Goal: Find specific page/section: Find specific page/section

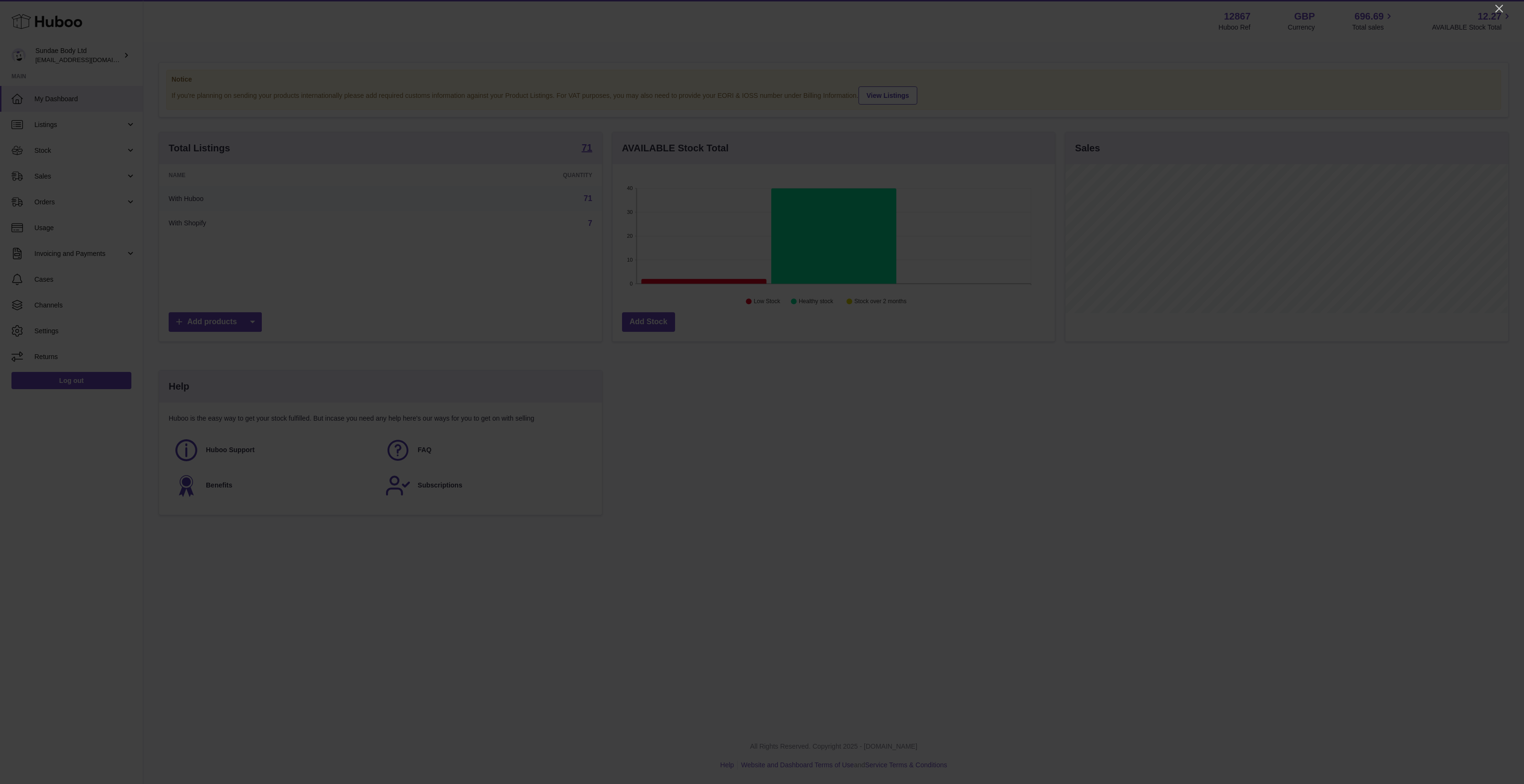
scroll to position [148, 443]
click at [1492, 5] on div at bounding box center [762, 392] width 1524 height 784
click at [1496, 6] on icon "Close" at bounding box center [1499, 8] width 8 height 8
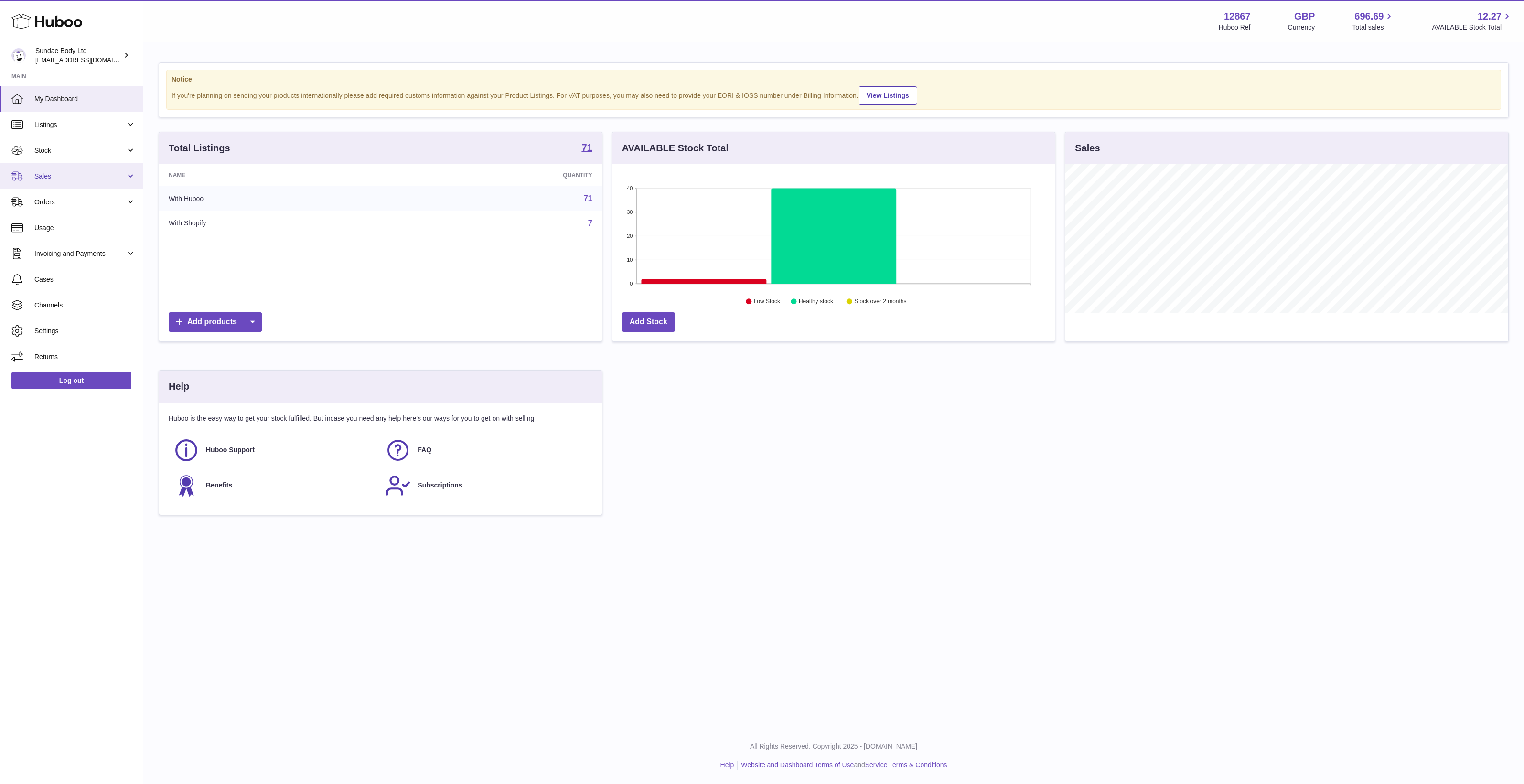
click at [68, 182] on link "Sales" at bounding box center [71, 176] width 143 height 26
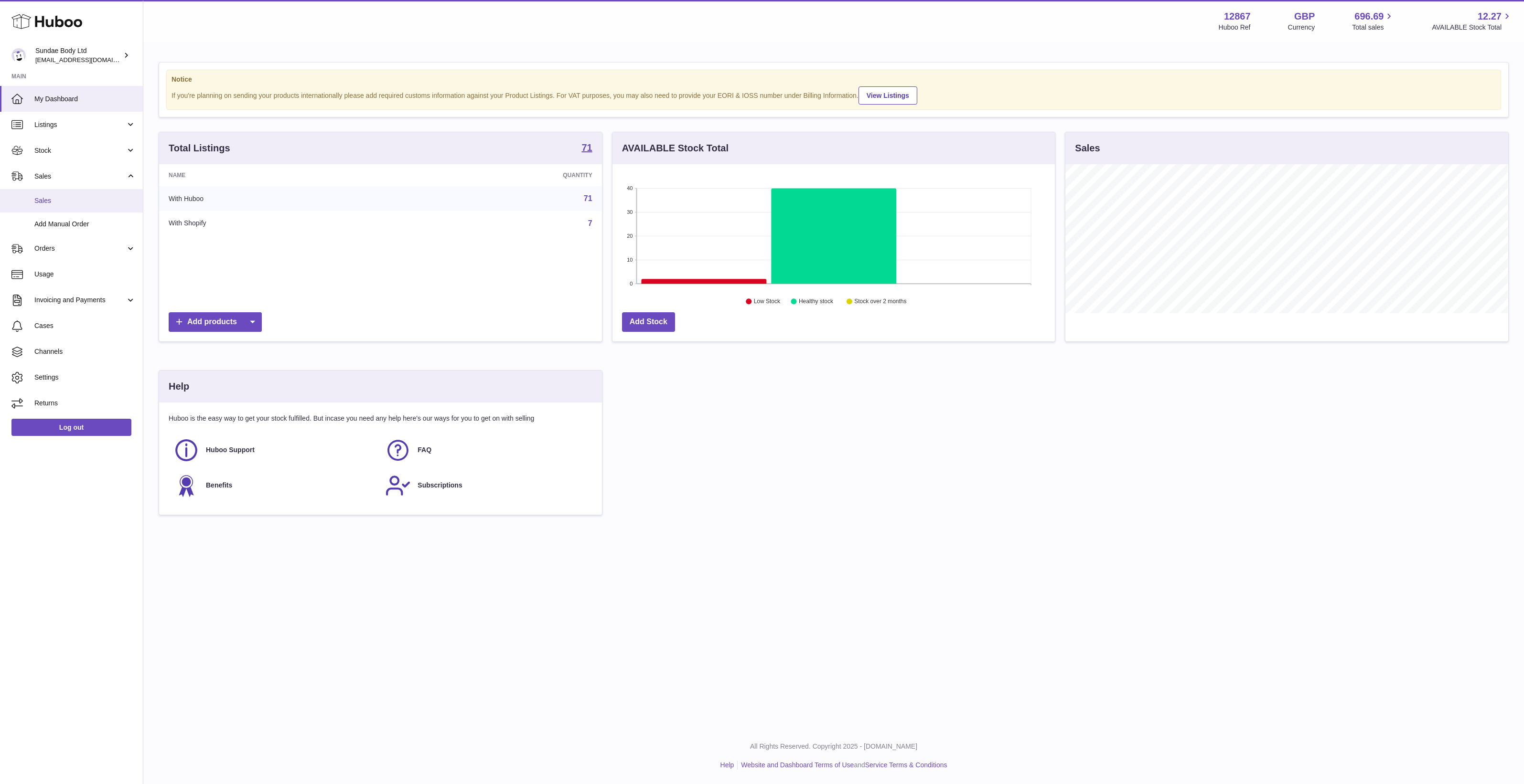
click at [85, 198] on span "Sales" at bounding box center [85, 200] width 101 height 9
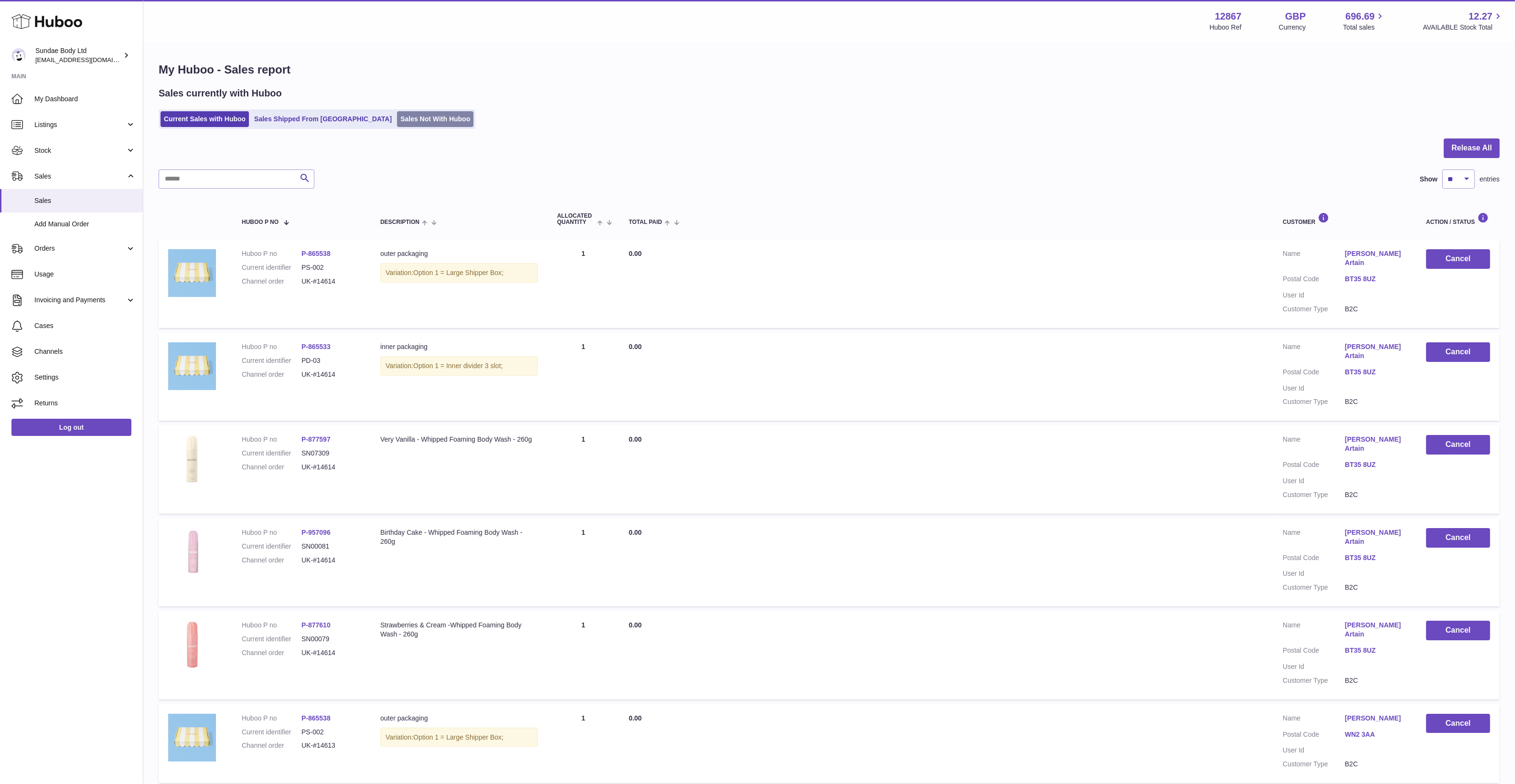
click at [423, 118] on link "Sales Not With Huboo" at bounding box center [435, 119] width 76 height 16
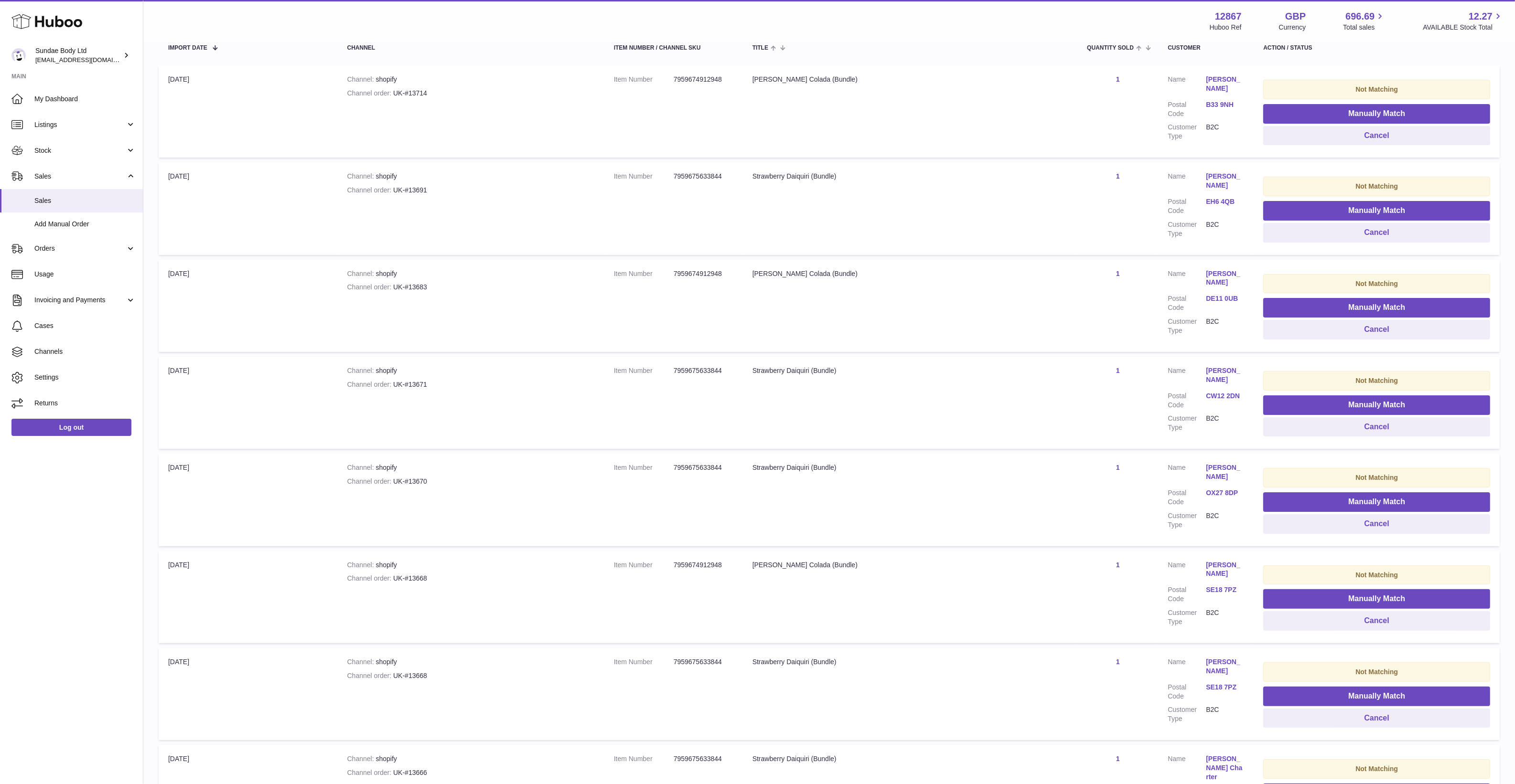
scroll to position [80, 0]
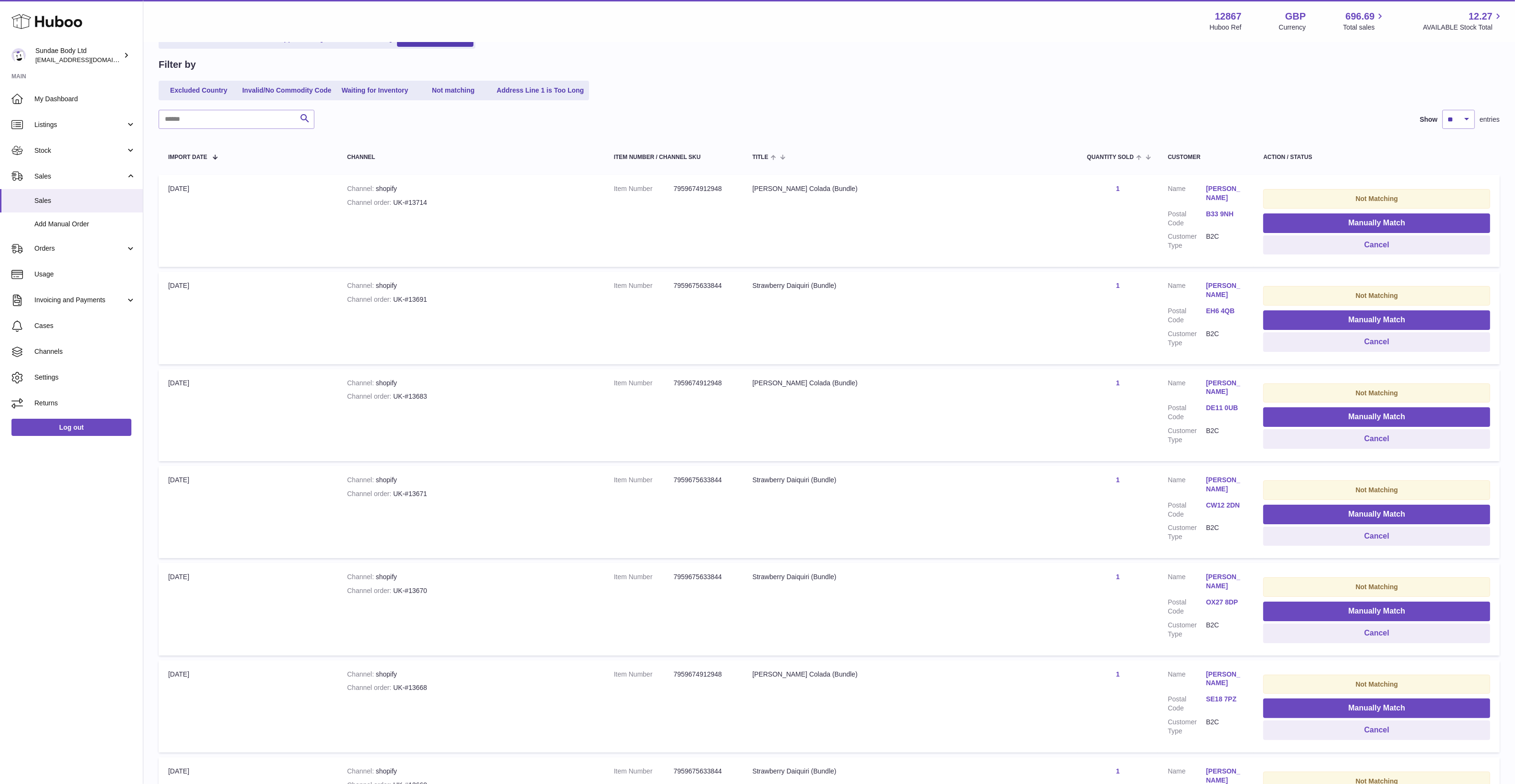
drag, startPoint x: 734, startPoint y: 565, endPoint x: 739, endPoint y: 507, distance: 58.2
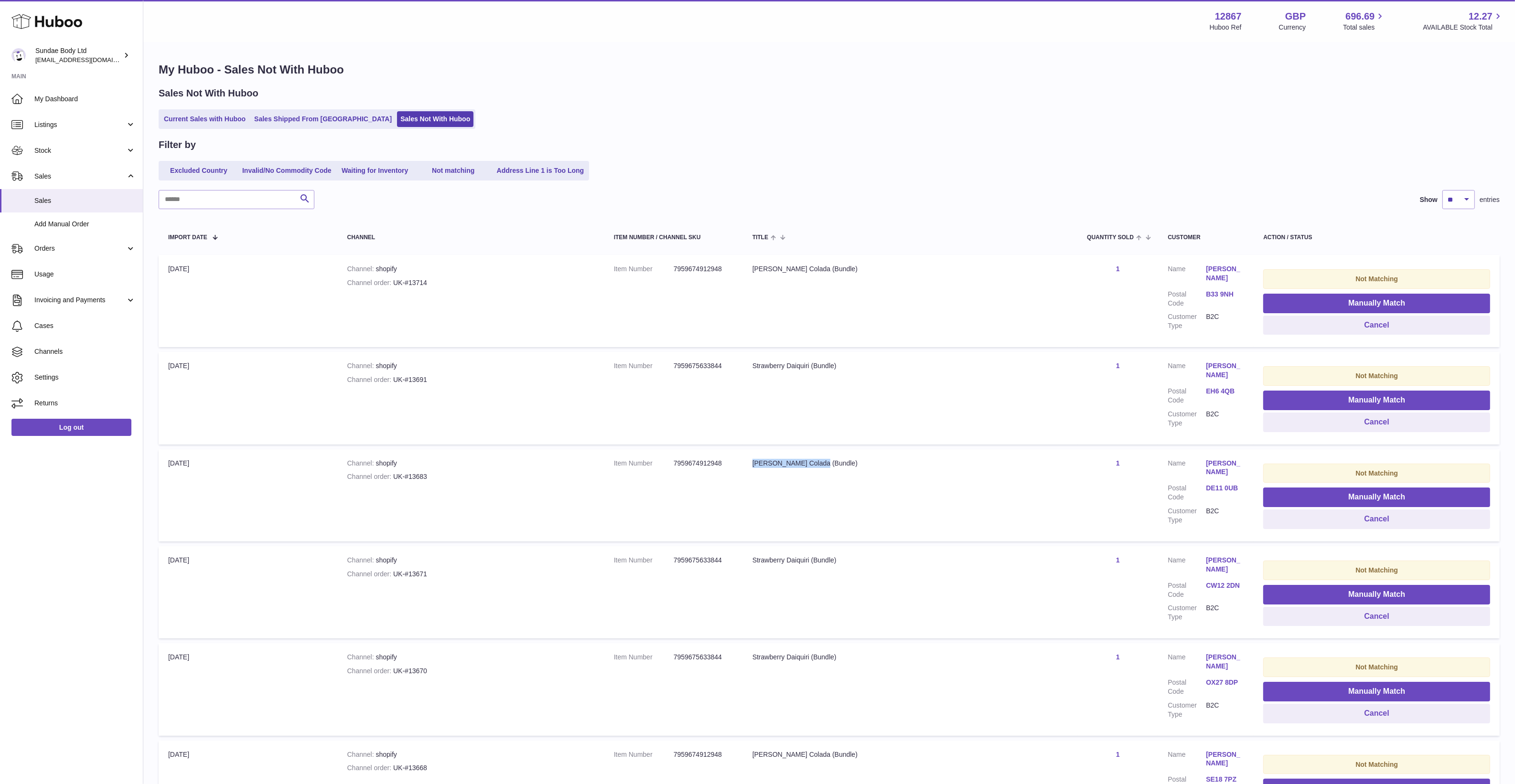
drag, startPoint x: 877, startPoint y: 465, endPoint x: 765, endPoint y: 466, distance: 112.0
click at [765, 466] on td "Title Piña Colada (Bundle)" at bounding box center [910, 495] width 335 height 92
copy div "Piña Colada (Bundle)"
click at [80, 147] on span "Stock" at bounding box center [80, 150] width 91 height 9
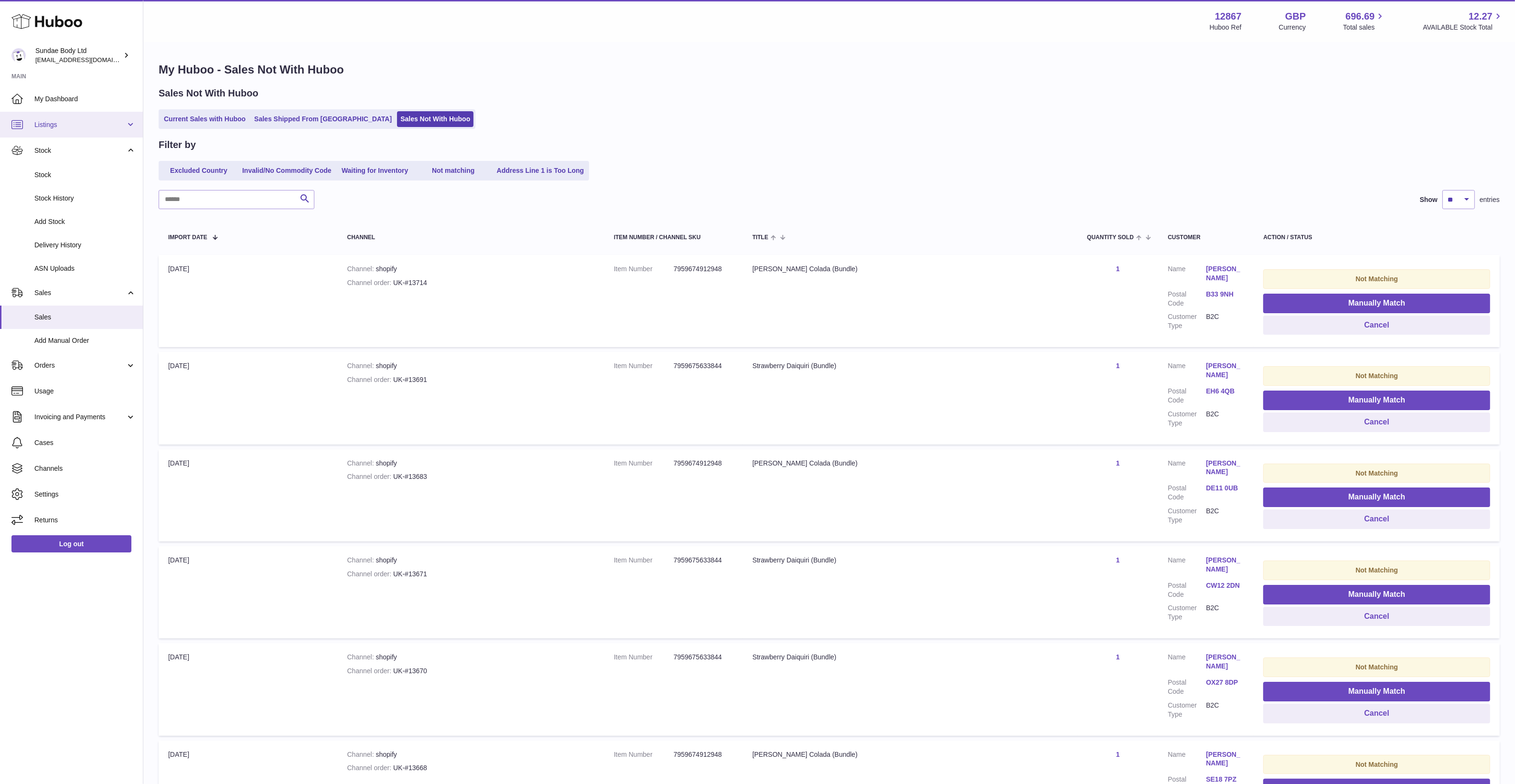
click at [85, 127] on span "Listings" at bounding box center [80, 124] width 91 height 9
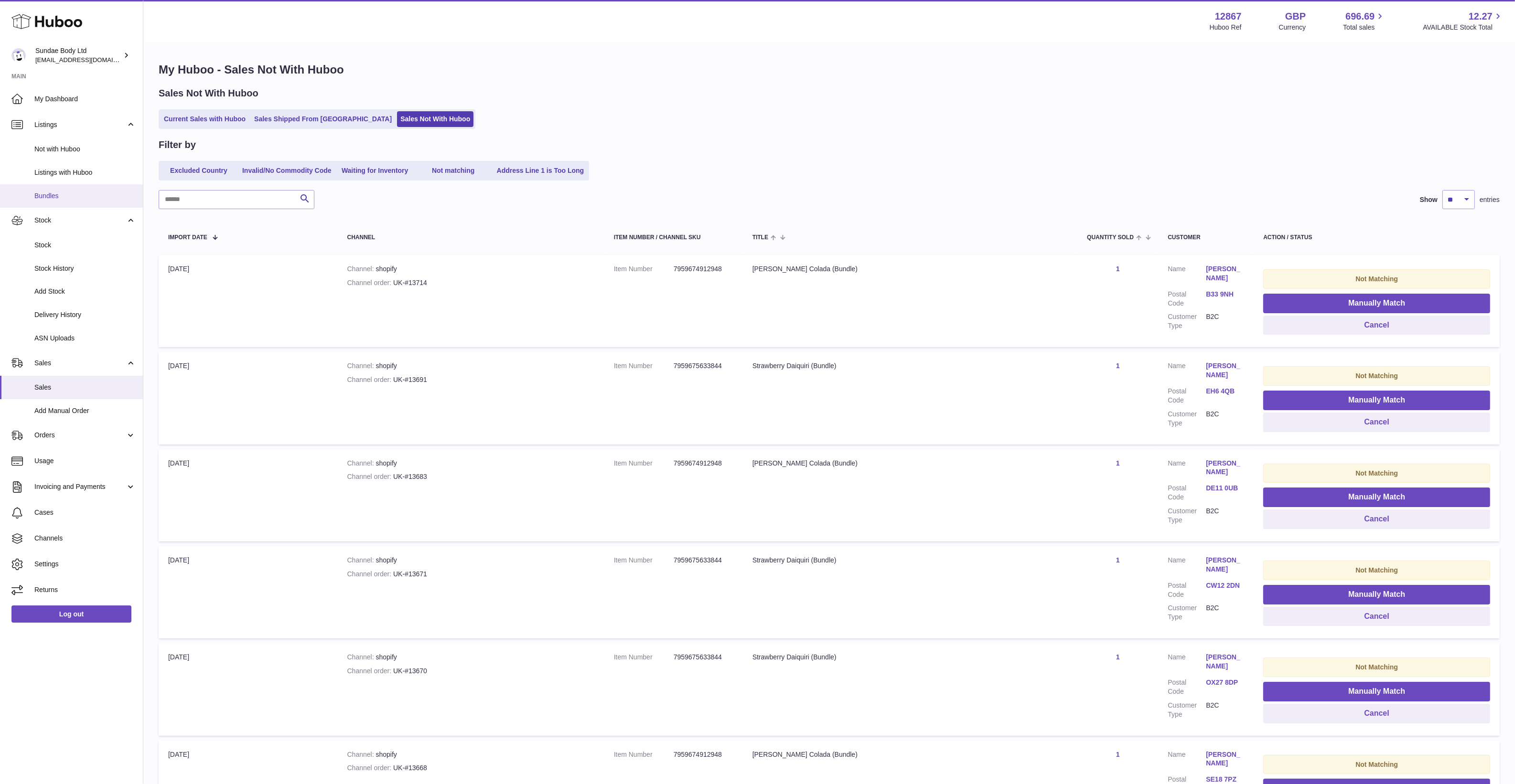
click at [83, 189] on link "Bundles" at bounding box center [71, 196] width 143 height 24
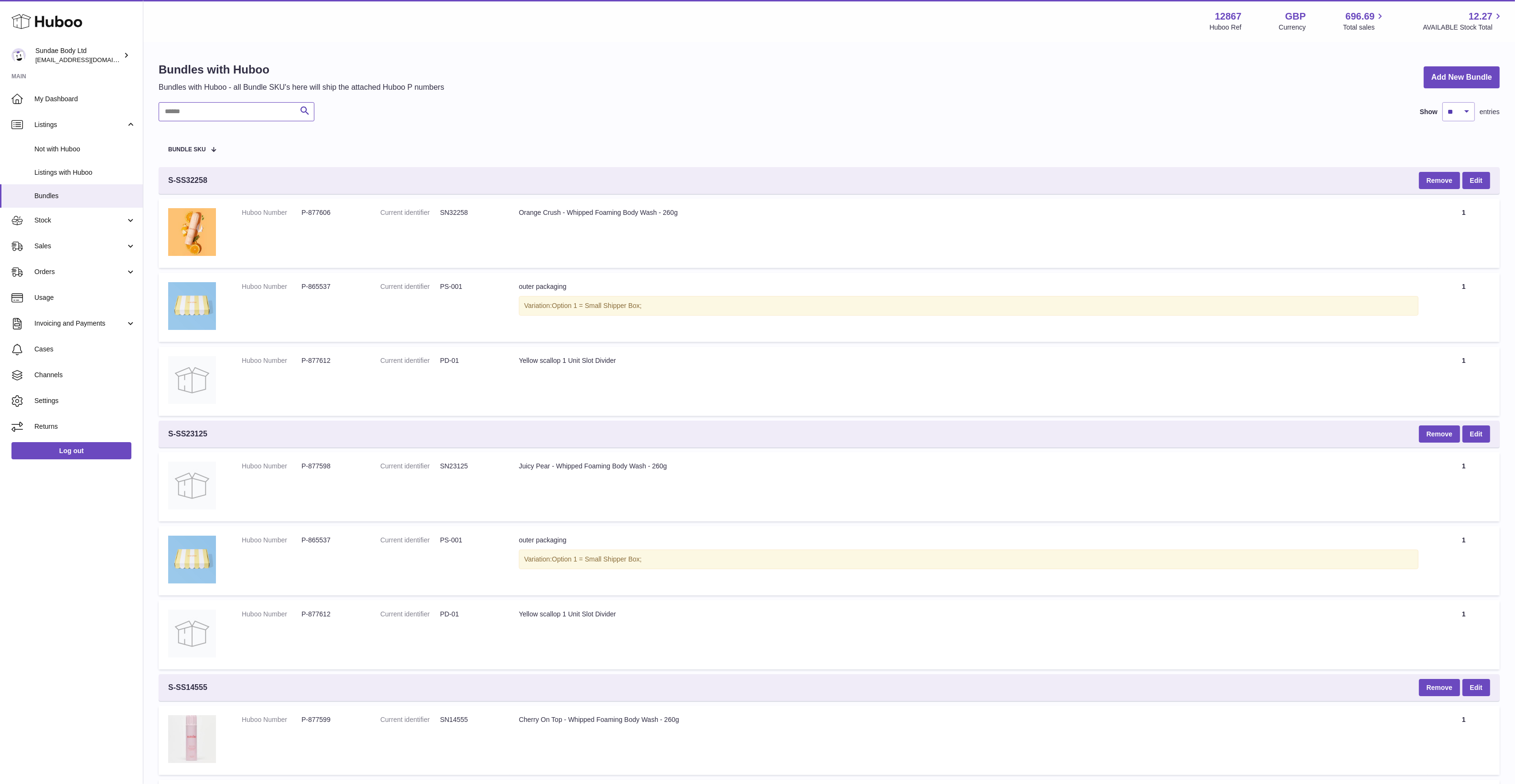
click at [225, 118] on input "text" at bounding box center [236, 112] width 156 height 19
paste input "**********"
type input "**********"
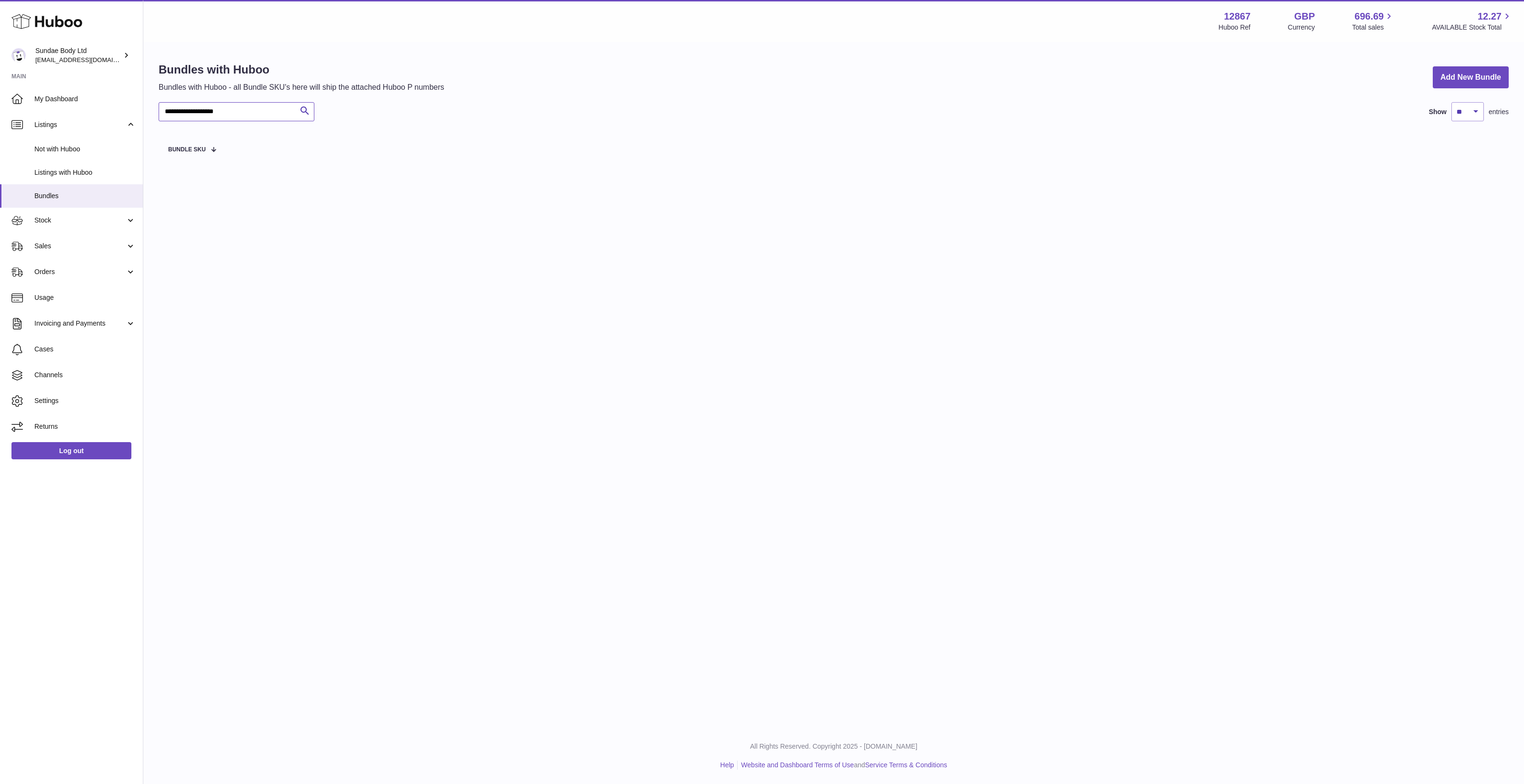
click at [248, 118] on input "**********" at bounding box center [236, 112] width 156 height 19
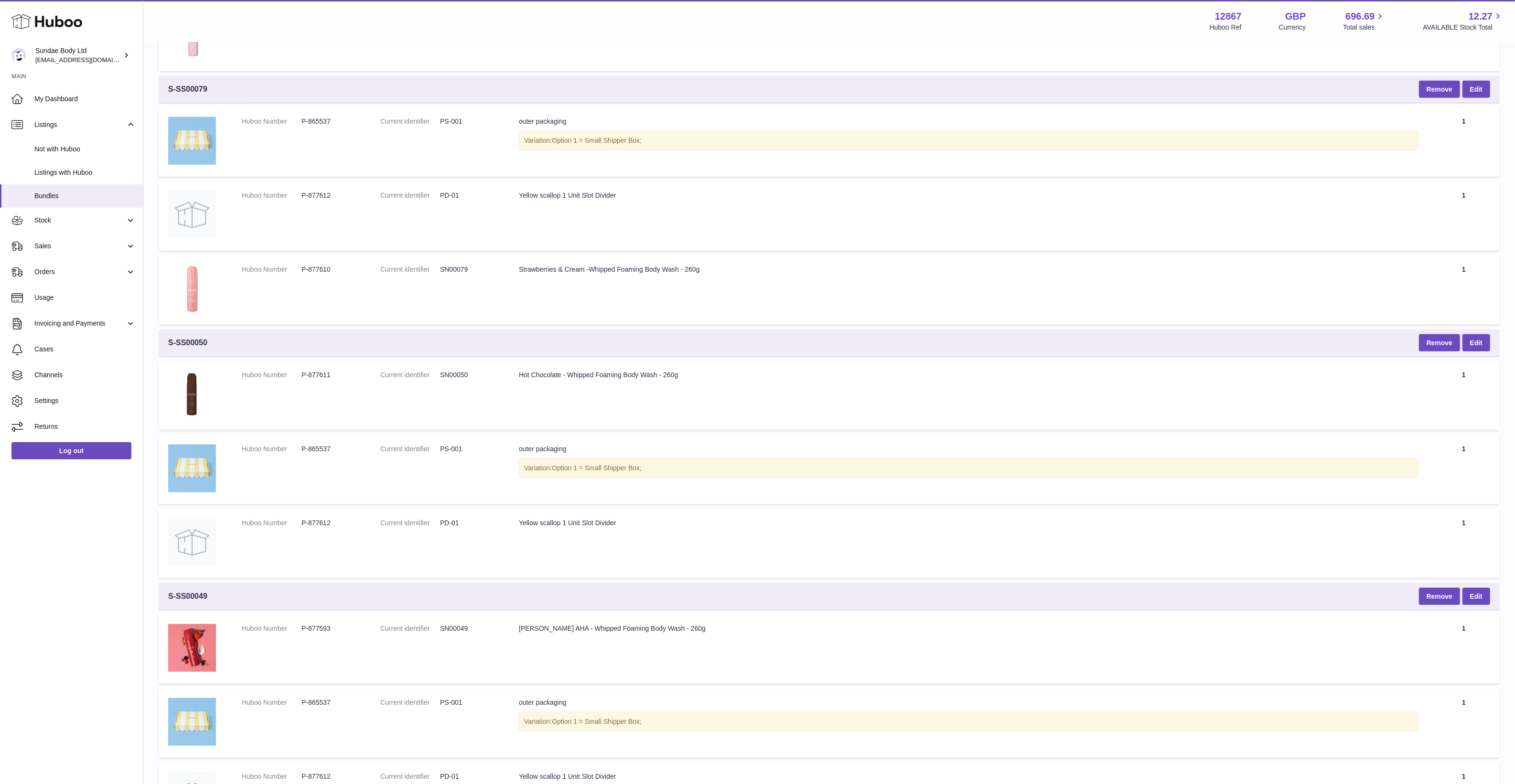
scroll to position [1433, 0]
